Goal: Information Seeking & Learning: Learn about a topic

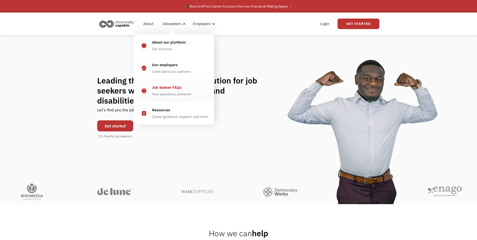
click at [166, 92] on div "Your questions, anwered" at bounding box center [171, 94] width 39 height 6
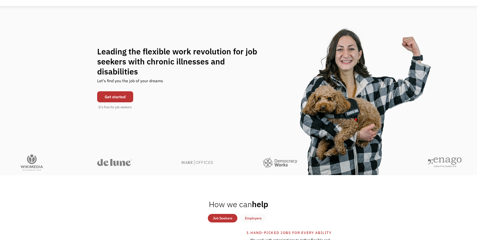
scroll to position [100, 0]
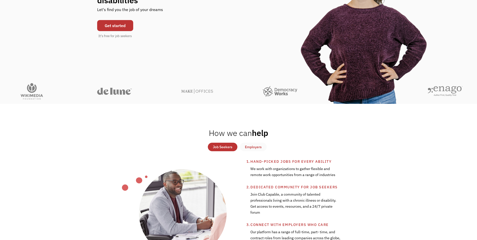
click at [251, 147] on div "Employers" at bounding box center [253, 147] width 17 height 6
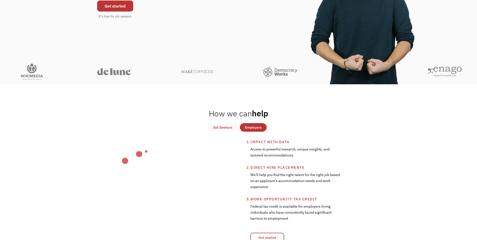
scroll to position [150, 0]
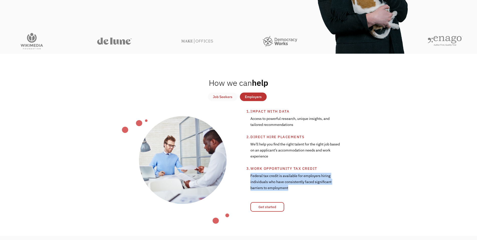
drag, startPoint x: 251, startPoint y: 177, endPoint x: 319, endPoint y: 191, distance: 69.6
click at [319, 191] on div "Federal tax credit is available for employers hiring individuals who have consi…" at bounding box center [295, 184] width 91 height 26
click at [338, 191] on div "Federal tax credit is available for employers hiring individuals who have consi…" at bounding box center [295, 184] width 91 height 26
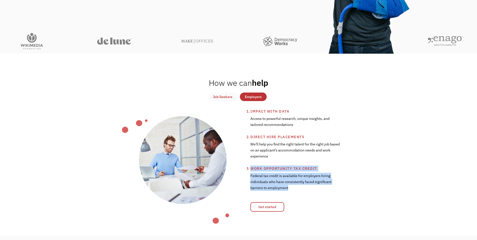
drag, startPoint x: 266, startPoint y: 186, endPoint x: 241, endPoint y: 171, distance: 28.7
click at [241, 171] on div "Impact with data Access to powerful research, unique insights, and tailored rec…" at bounding box center [238, 159] width 293 height 103
click at [372, 174] on li "Work opportunity tax credit Federal tax credit is available for employers hirin…" at bounding box center [314, 181] width 129 height 32
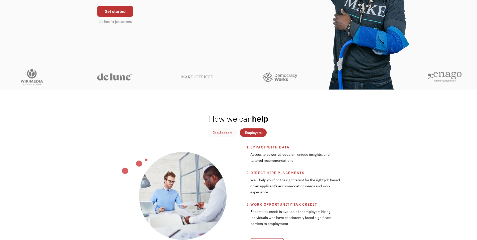
scroll to position [75, 0]
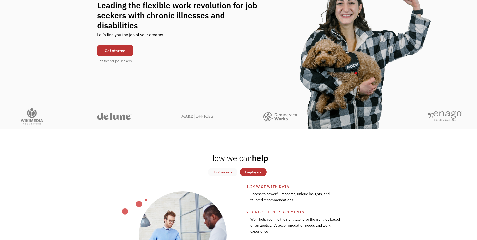
click at [228, 171] on div "Job Seekers" at bounding box center [223, 172] width 20 height 6
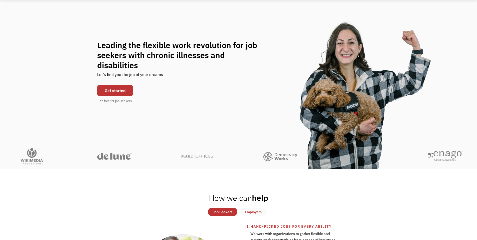
scroll to position [0, 0]
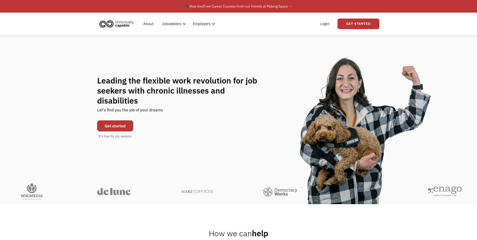
click at [113, 24] on img "home" at bounding box center [117, 23] width 38 height 11
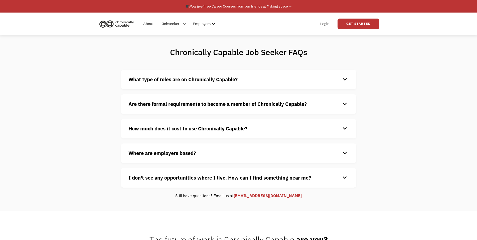
click at [190, 80] on strong "What type of roles are on Chronically Capable?" at bounding box center [182, 79] width 109 height 7
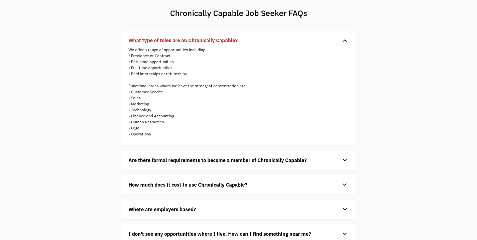
scroll to position [50, 0]
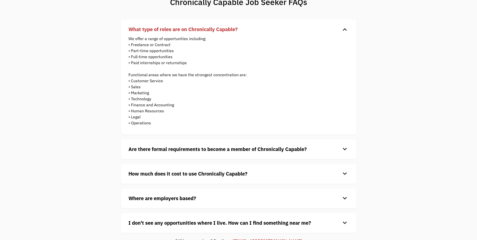
click at [182, 150] on strong "Are there formal requirements to become a member of Chronically Capable?" at bounding box center [217, 149] width 178 height 7
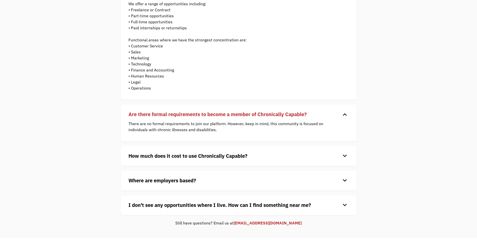
scroll to position [100, 0]
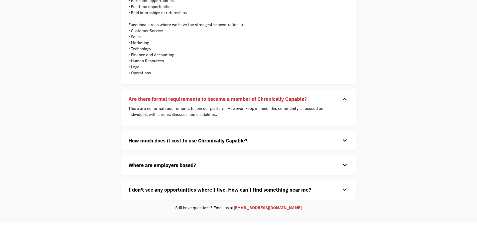
click at [181, 139] on strong "How much does it cost to use Chronically Capable?" at bounding box center [187, 140] width 119 height 7
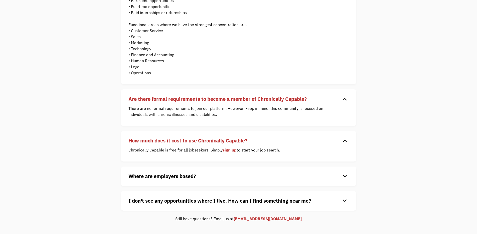
click at [163, 176] on strong "Where are employers based?" at bounding box center [162, 176] width 68 height 7
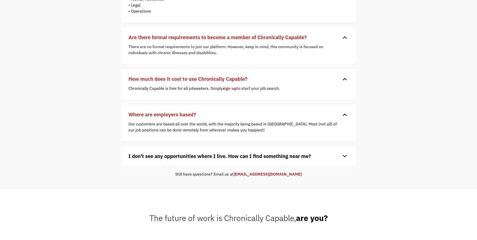
scroll to position [175, 0]
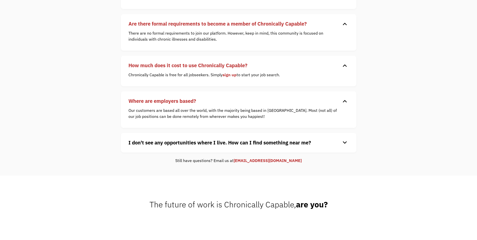
click at [170, 140] on strong "I don't see any opportunities where I live. How can I find something near me?" at bounding box center [219, 142] width 183 height 7
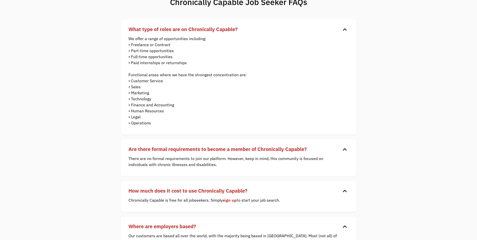
scroll to position [0, 0]
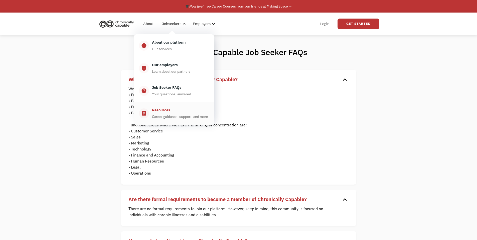
click at [175, 113] on div "Resources Career guidance, support, and more" at bounding box center [179, 113] width 60 height 13
